Goal: Task Accomplishment & Management: Use online tool/utility

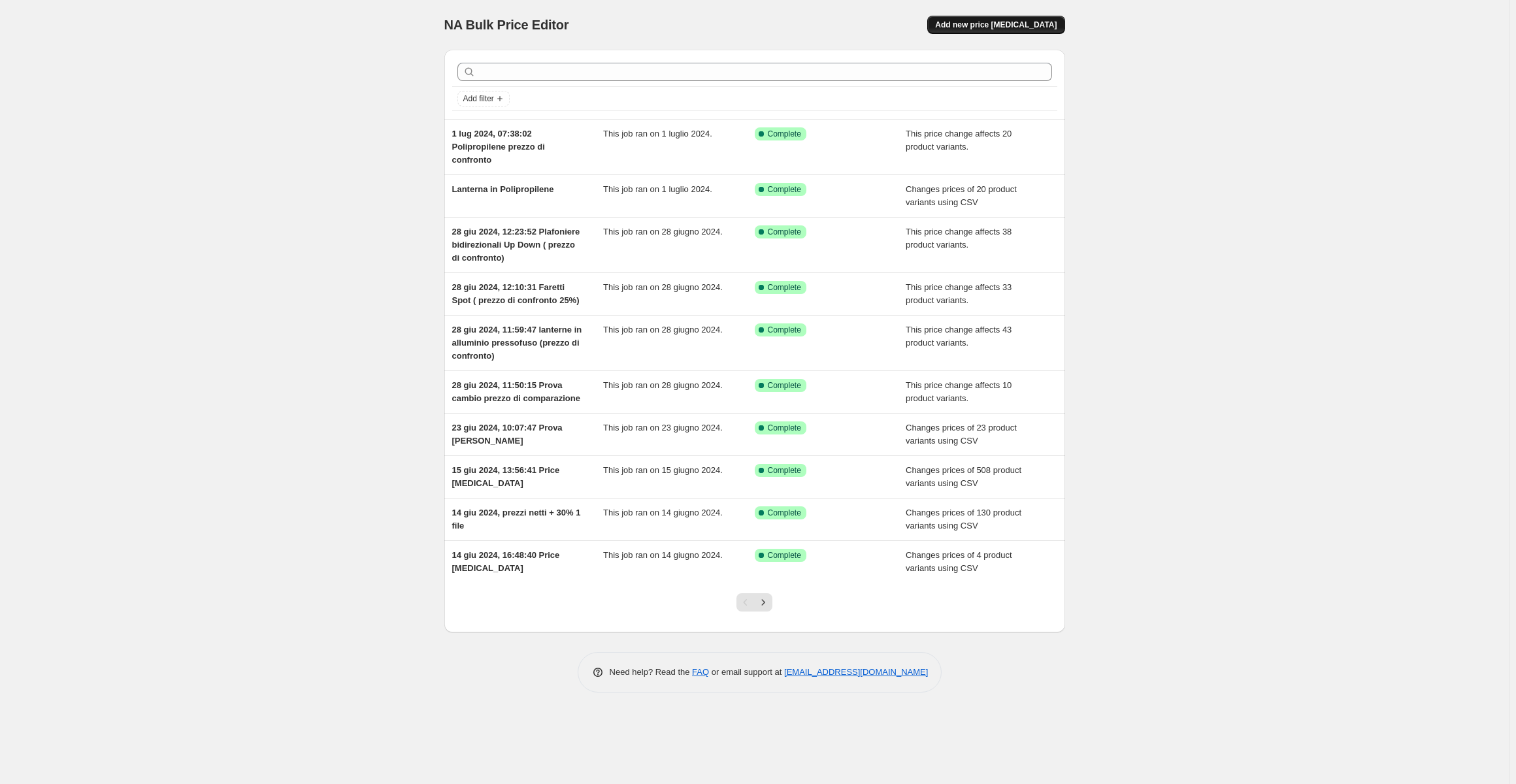
click at [1020, 26] on span "Add new price [MEDICAL_DATA]" at bounding box center [995, 24] width 122 height 10
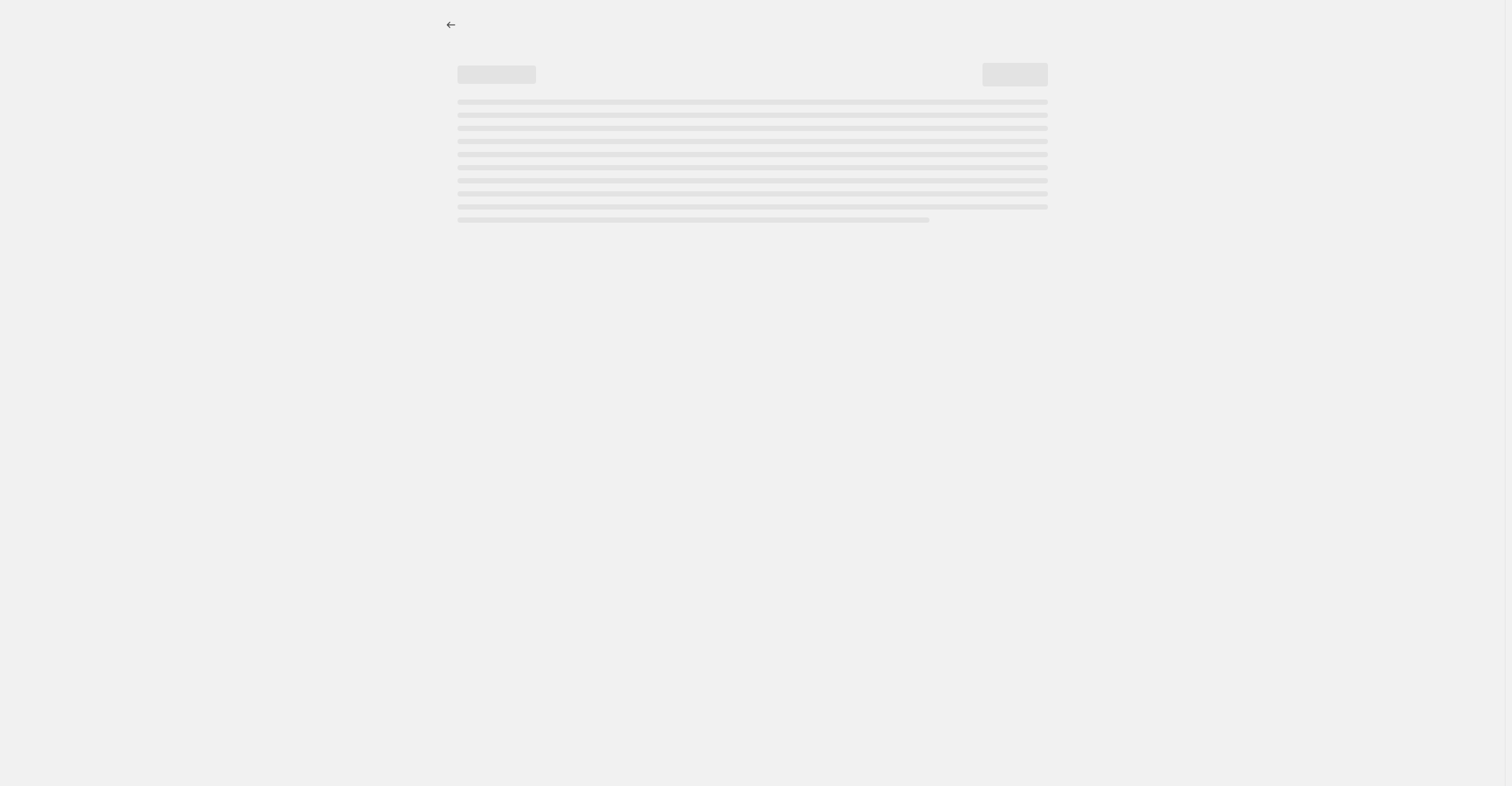
select select "percentage"
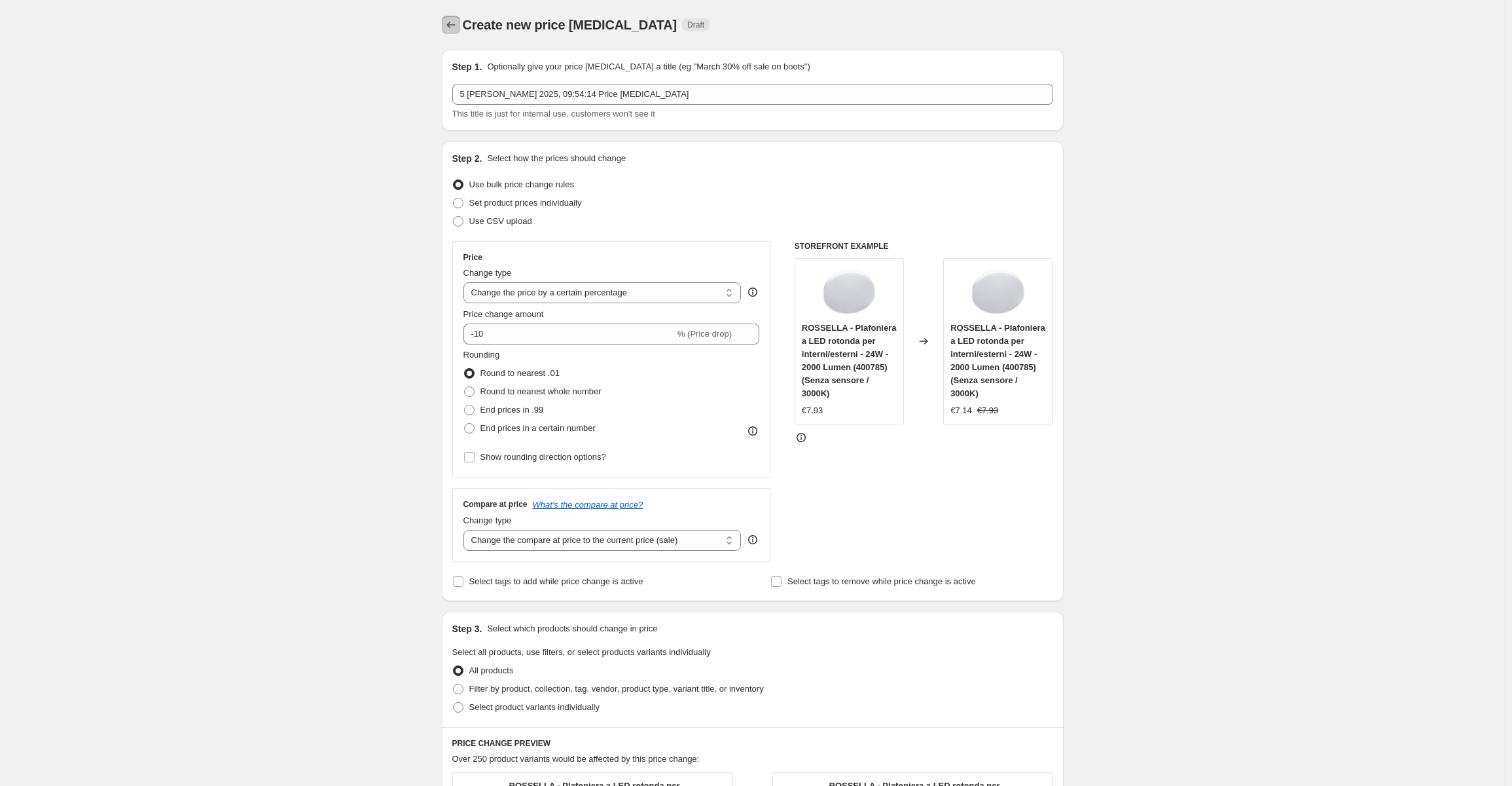
click at [456, 24] on icon "Price change jobs" at bounding box center [451, 24] width 13 height 13
